Goal: Task Accomplishment & Management: Manage account settings

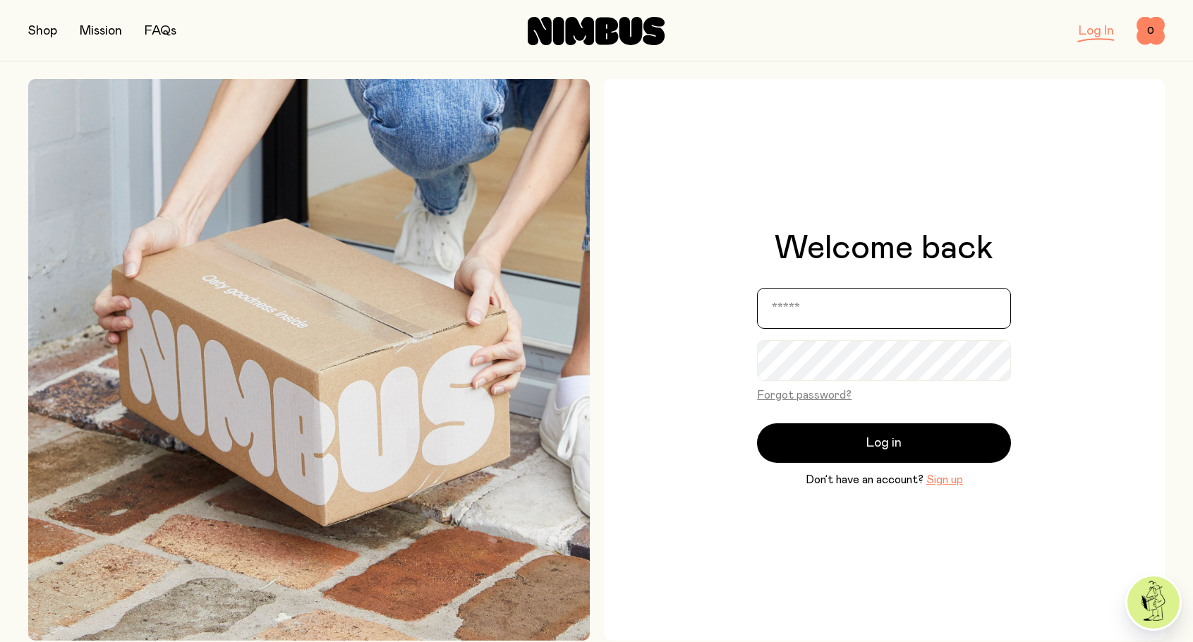
type input "**********"
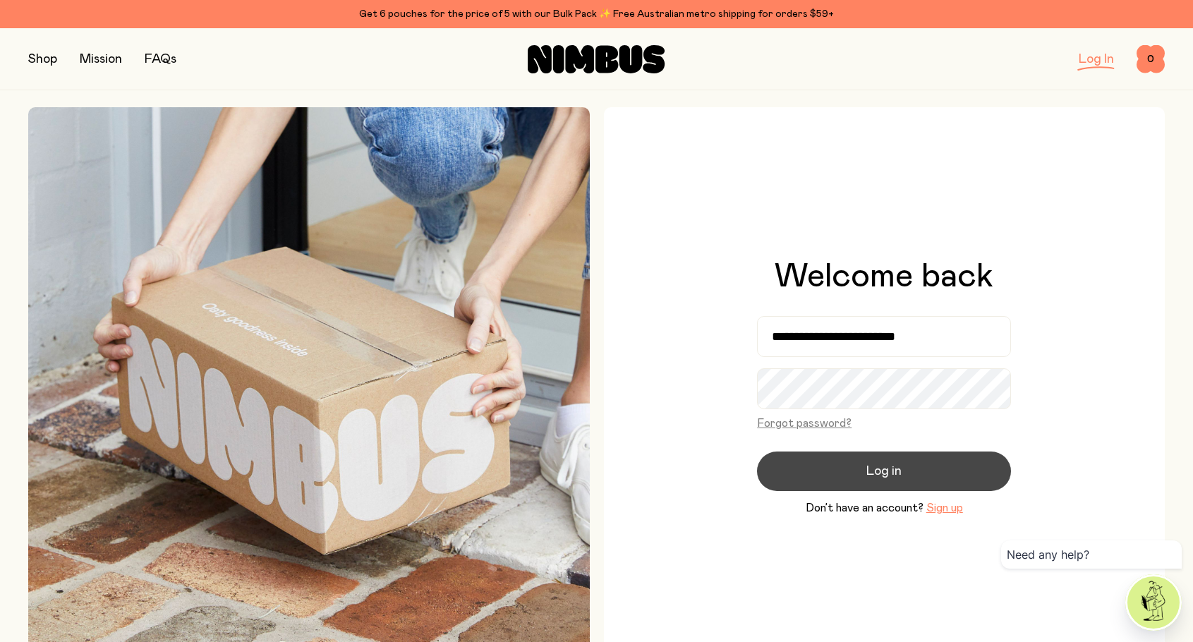
click at [821, 465] on button "Log in" at bounding box center [884, 472] width 254 height 40
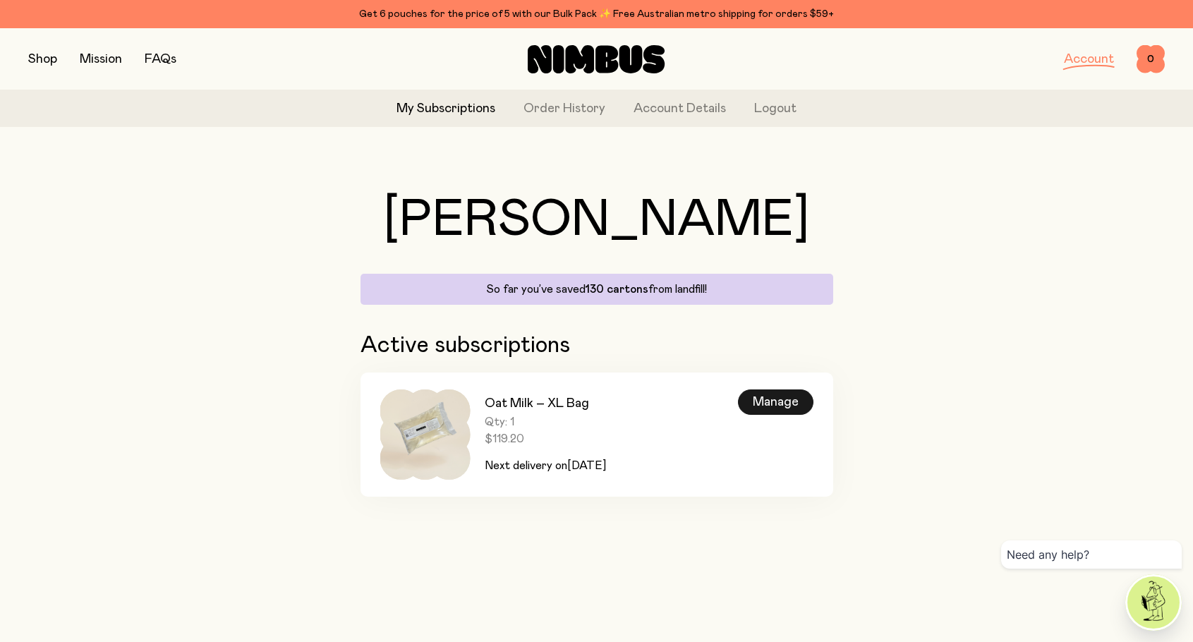
click at [776, 409] on div "Manage" at bounding box center [776, 402] width 76 height 25
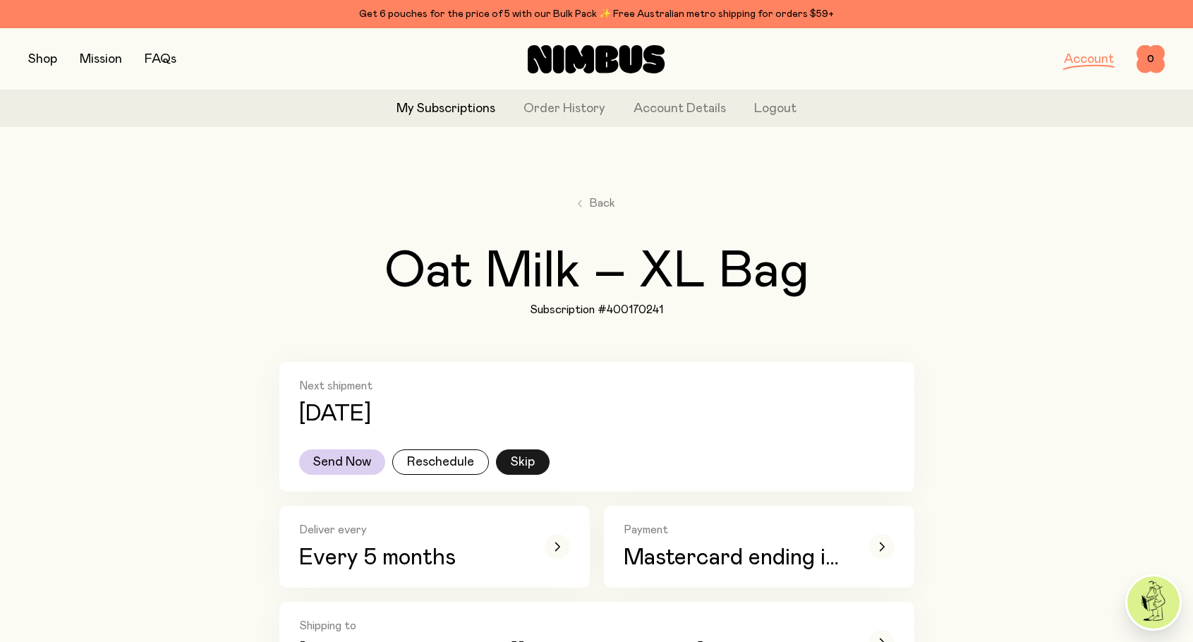
click at [519, 460] on button "Skip" at bounding box center [523, 462] width 54 height 25
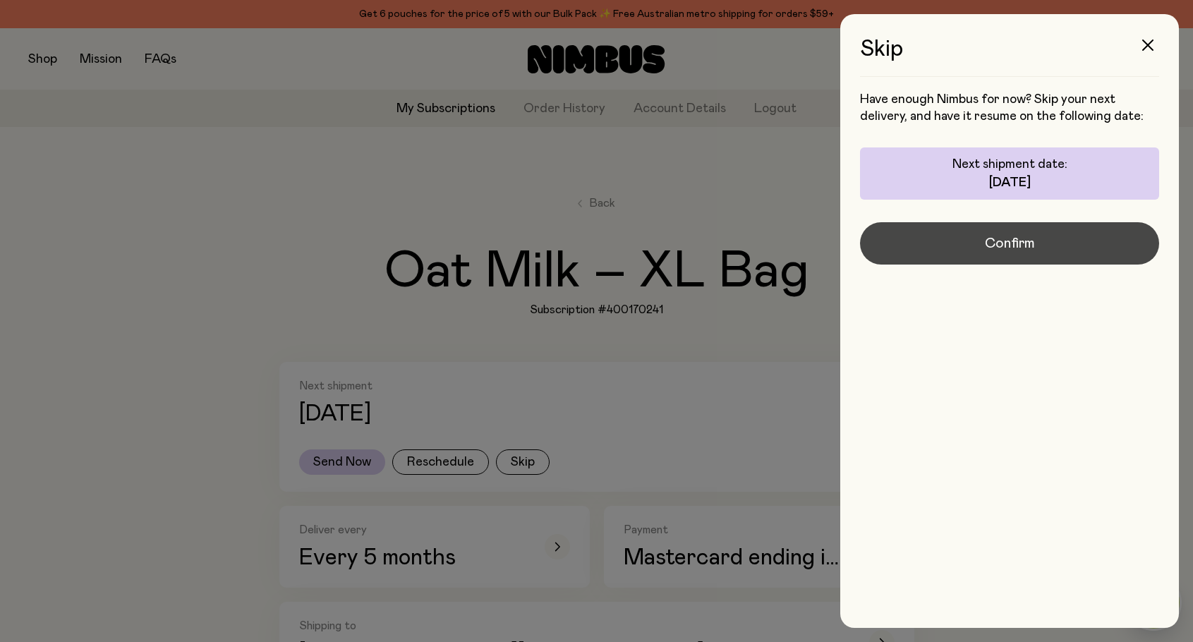
click at [971, 248] on button "Confirm" at bounding box center [1009, 243] width 299 height 42
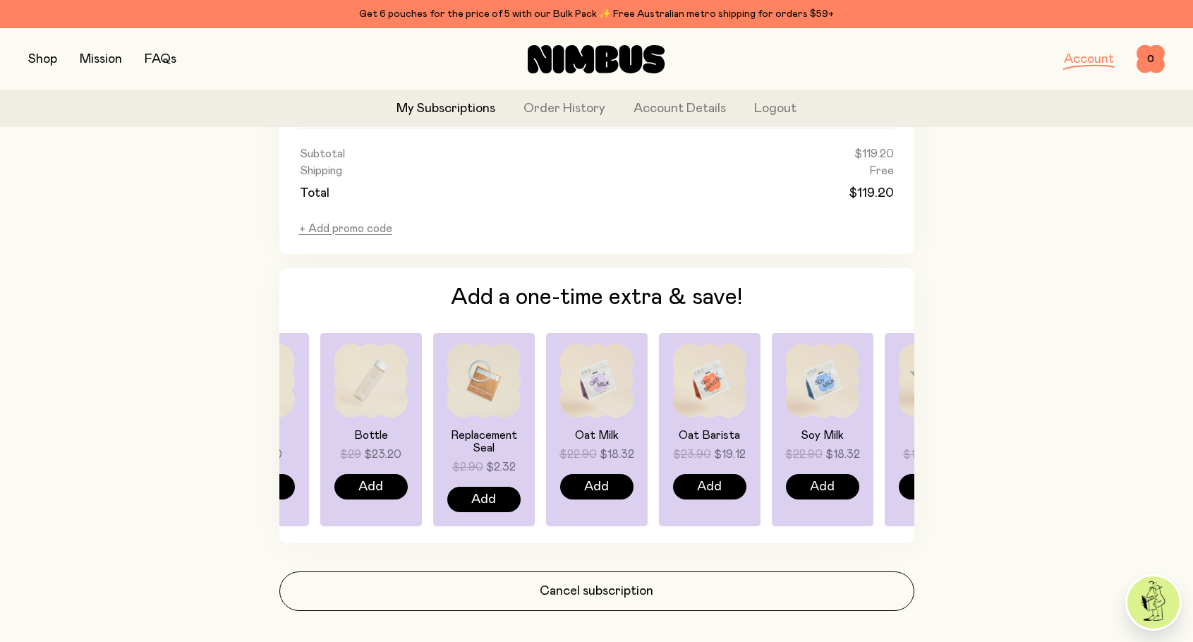
scroll to position [964, 0]
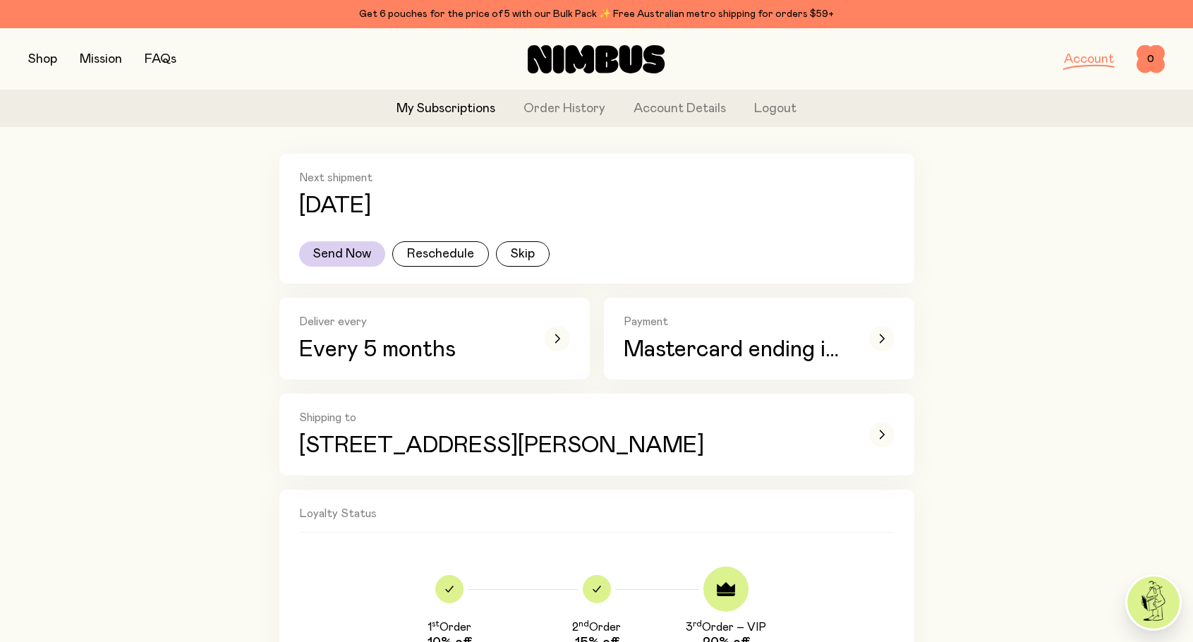
scroll to position [0, 0]
